Goal: Task Accomplishment & Management: Complete application form

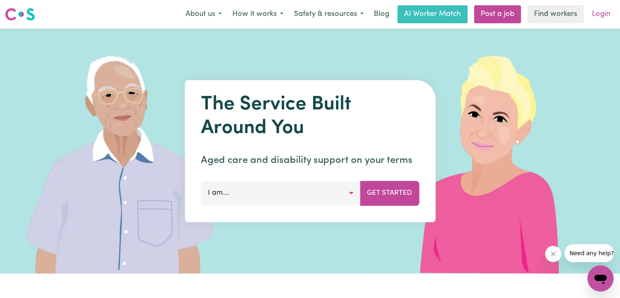
click at [598, 17] on link "Login" at bounding box center [601, 14] width 28 height 18
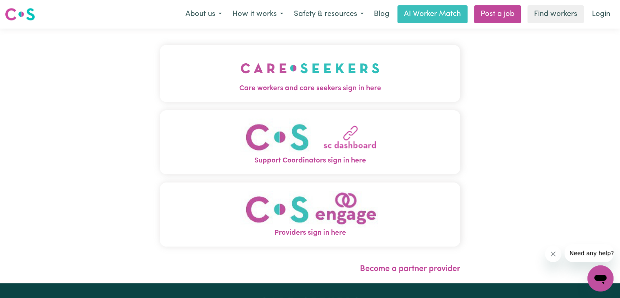
click at [311, 85] on span "Care workers and care seekers sign in here" at bounding box center [310, 88] width 300 height 11
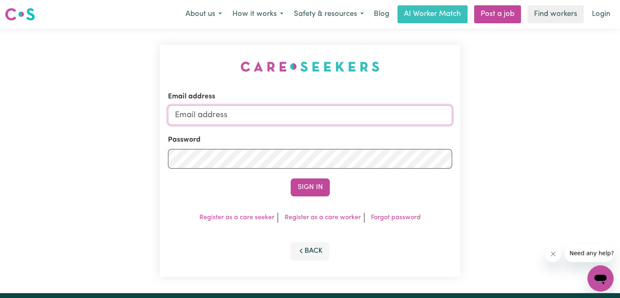
click at [214, 118] on input "Email address" at bounding box center [310, 115] width 284 height 20
type input "[EMAIL_ADDRESS][DOMAIN_NAME]"
click at [310, 179] on button "Sign In" at bounding box center [310, 187] width 39 height 18
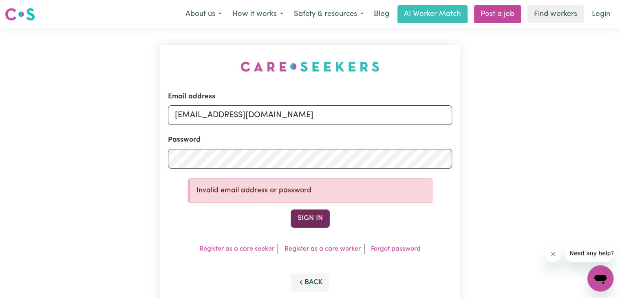
click at [308, 220] on button "Sign In" at bounding box center [310, 218] width 39 height 18
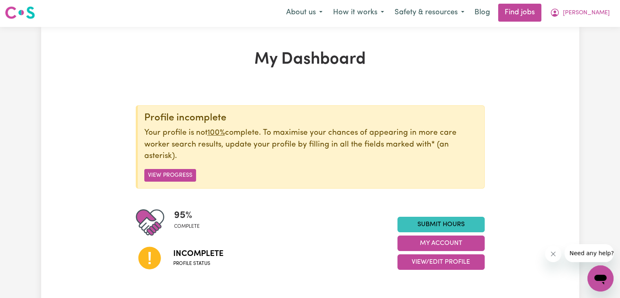
scroll to position [1, 0]
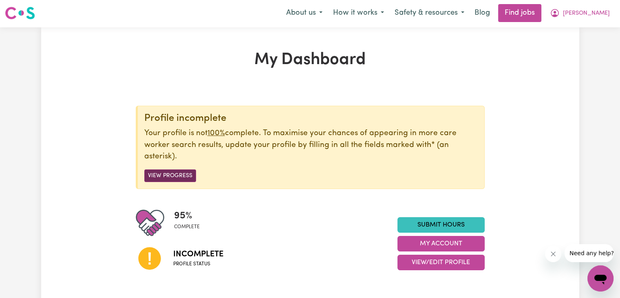
click at [161, 173] on button "View Progress" at bounding box center [170, 175] width 52 height 13
click at [173, 170] on button "View Progress" at bounding box center [170, 175] width 52 height 13
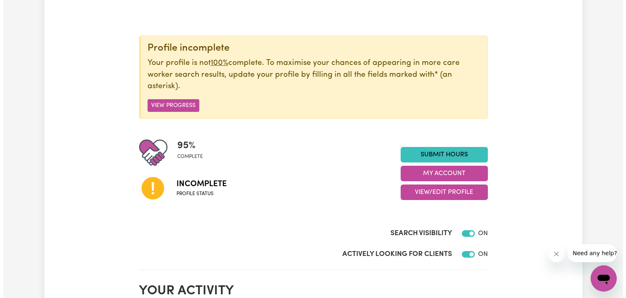
scroll to position [0, 0]
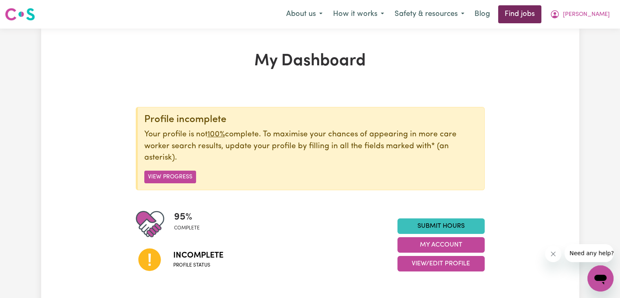
click at [541, 18] on link "Find jobs" at bounding box center [519, 14] width 43 height 18
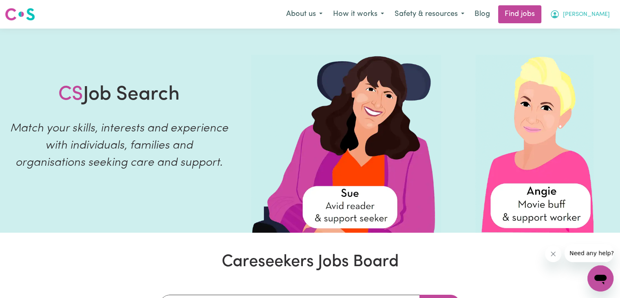
click at [588, 13] on span "[PERSON_NAME]" at bounding box center [586, 14] width 47 height 9
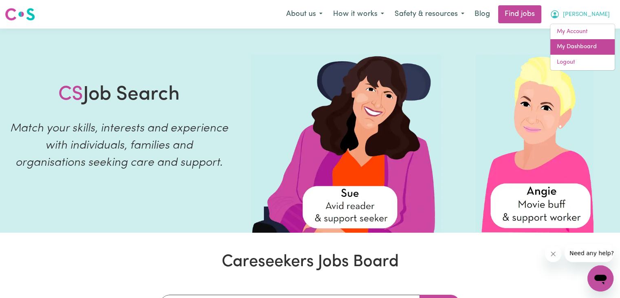
click at [574, 46] on link "My Dashboard" at bounding box center [582, 46] width 64 height 15
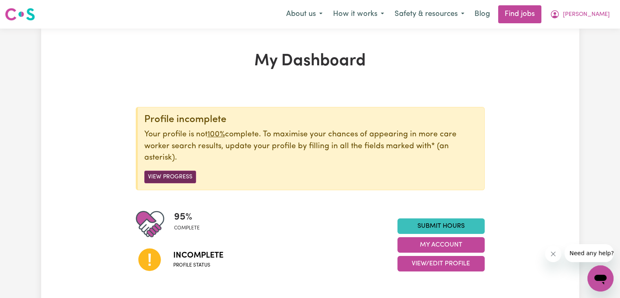
click at [160, 176] on button "View Progress" at bounding box center [170, 176] width 52 height 13
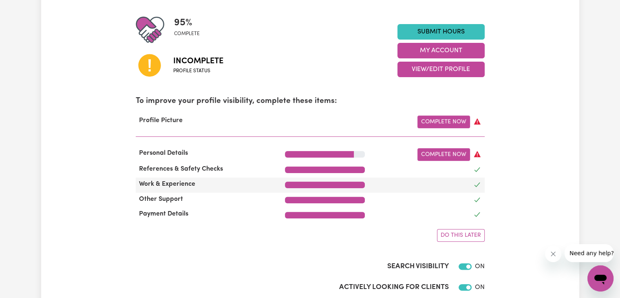
scroll to position [226, 0]
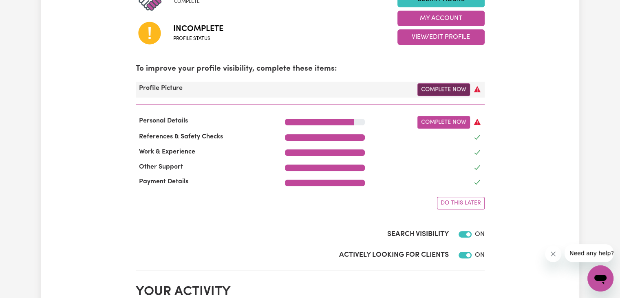
click at [438, 93] on link "Complete Now" at bounding box center [443, 89] width 53 height 13
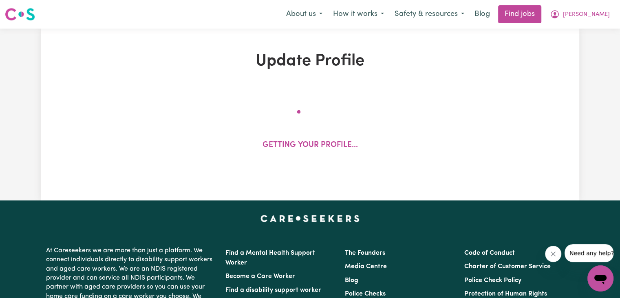
select select "[DEMOGRAPHIC_DATA]"
select select "Student Visa"
select select "Studying a healthcare related degree or qualification"
select select "40"
select select "45"
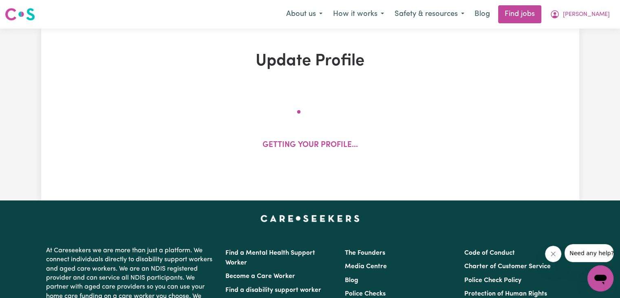
select select "45"
select select "50"
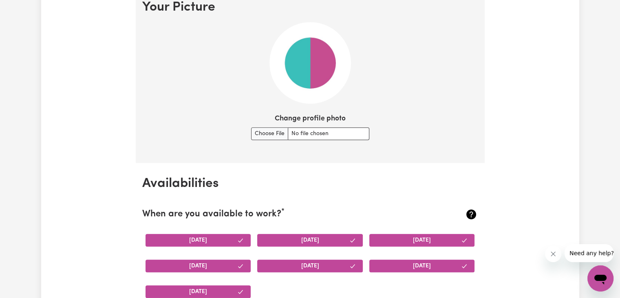
scroll to position [620, 0]
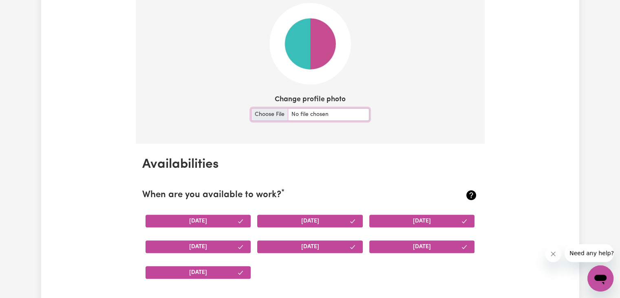
click at [265, 116] on input "Change profile photo" at bounding box center [310, 114] width 118 height 13
click at [270, 117] on input "Change profile photo" at bounding box center [310, 114] width 118 height 13
type input "C:\fakepath\WhatsApp Image [DATE] 10.14.46 AM.jpeg"
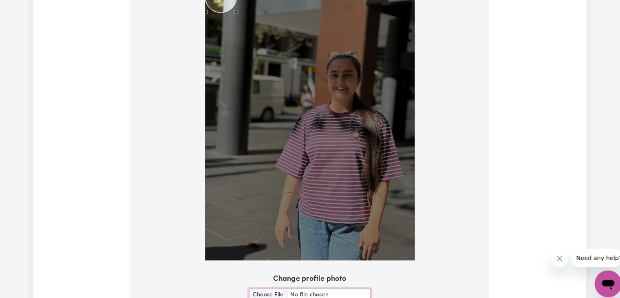
scroll to position [636, 0]
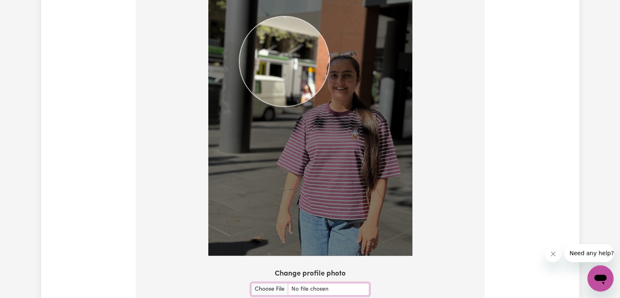
click at [335, 160] on img at bounding box center [310, 120] width 204 height 272
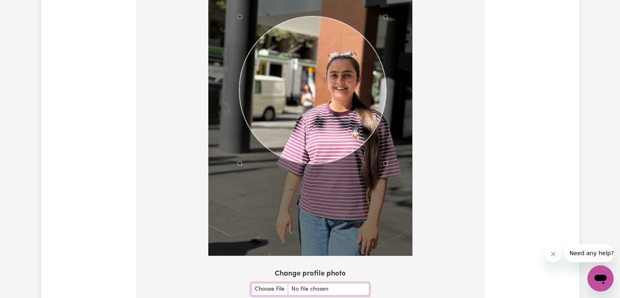
click at [382, 207] on div at bounding box center [310, 120] width 204 height 272
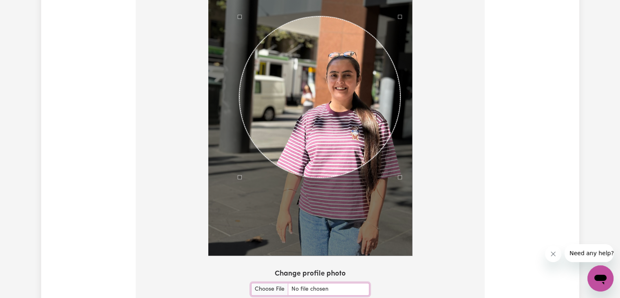
click at [398, 190] on div at bounding box center [310, 120] width 204 height 272
click at [341, 123] on div "Use the arrow keys to move the crop selection area" at bounding box center [319, 97] width 161 height 161
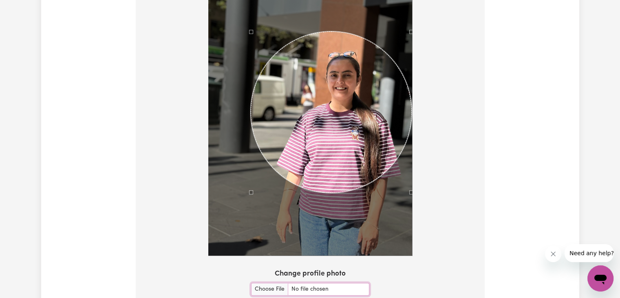
click at [357, 137] on div "Use the arrow keys to move the crop selection area" at bounding box center [331, 111] width 161 height 161
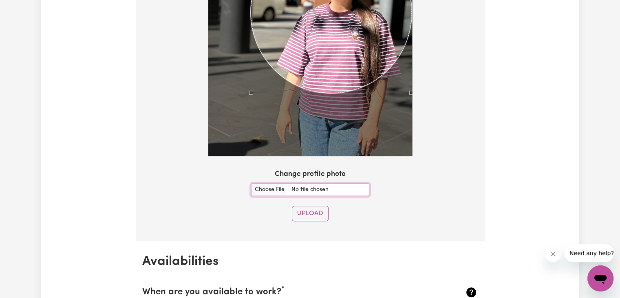
scroll to position [737, 0]
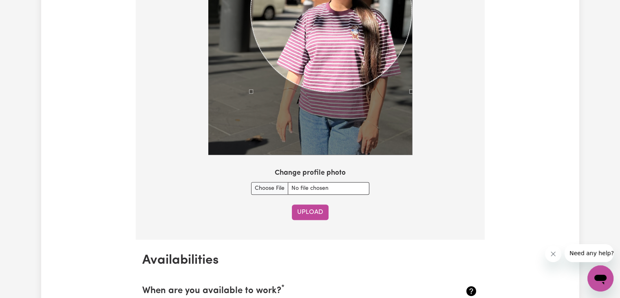
click at [308, 209] on button "Upload" at bounding box center [310, 211] width 37 height 15
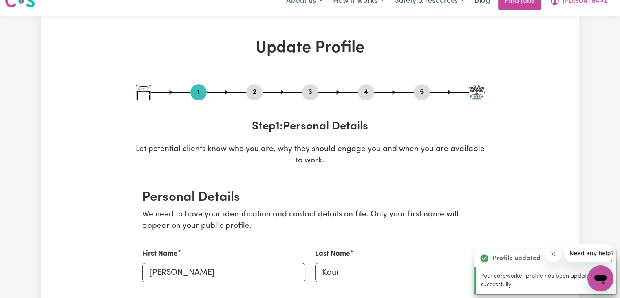
scroll to position [0, 0]
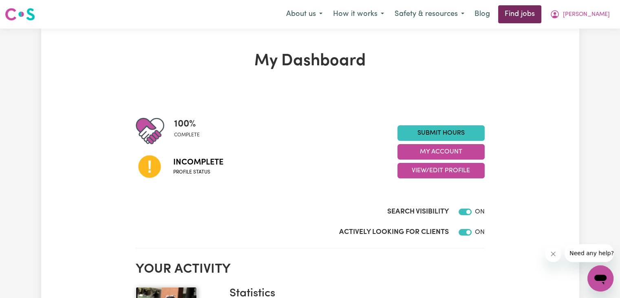
click at [539, 13] on link "Find jobs" at bounding box center [519, 14] width 43 height 18
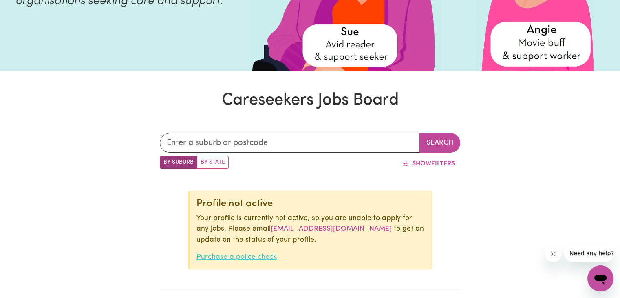
scroll to position [258, 0]
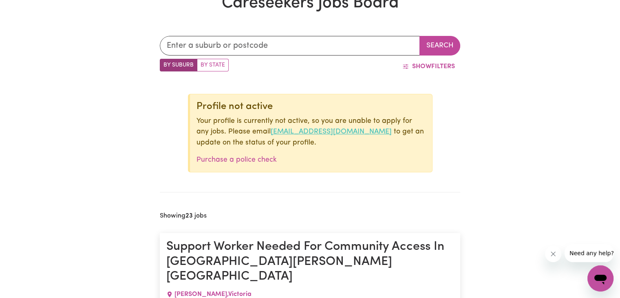
click at [315, 131] on link "[EMAIL_ADDRESS][DOMAIN_NAME]" at bounding box center [331, 131] width 121 height 7
